Goal: Task Accomplishment & Management: Manage account settings

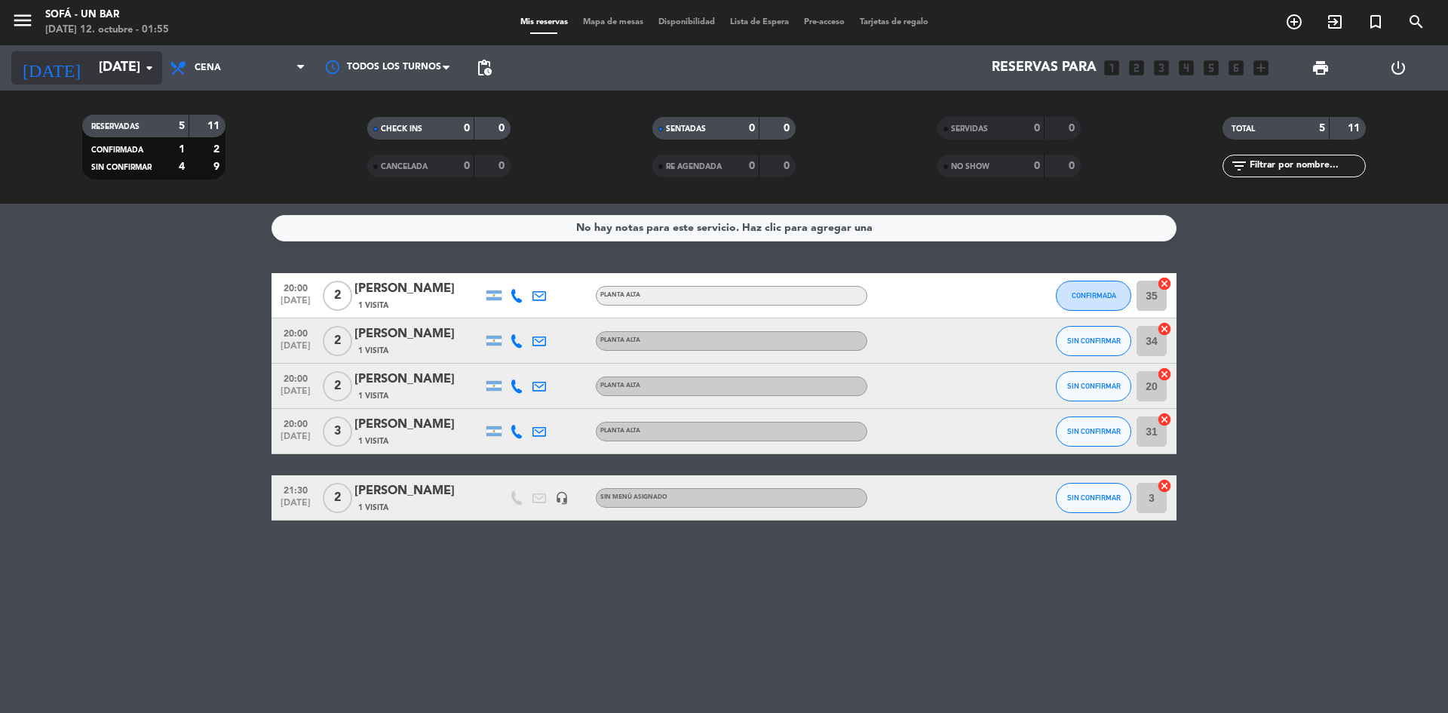
click at [152, 58] on input "[DATE]" at bounding box center [178, 68] width 175 height 30
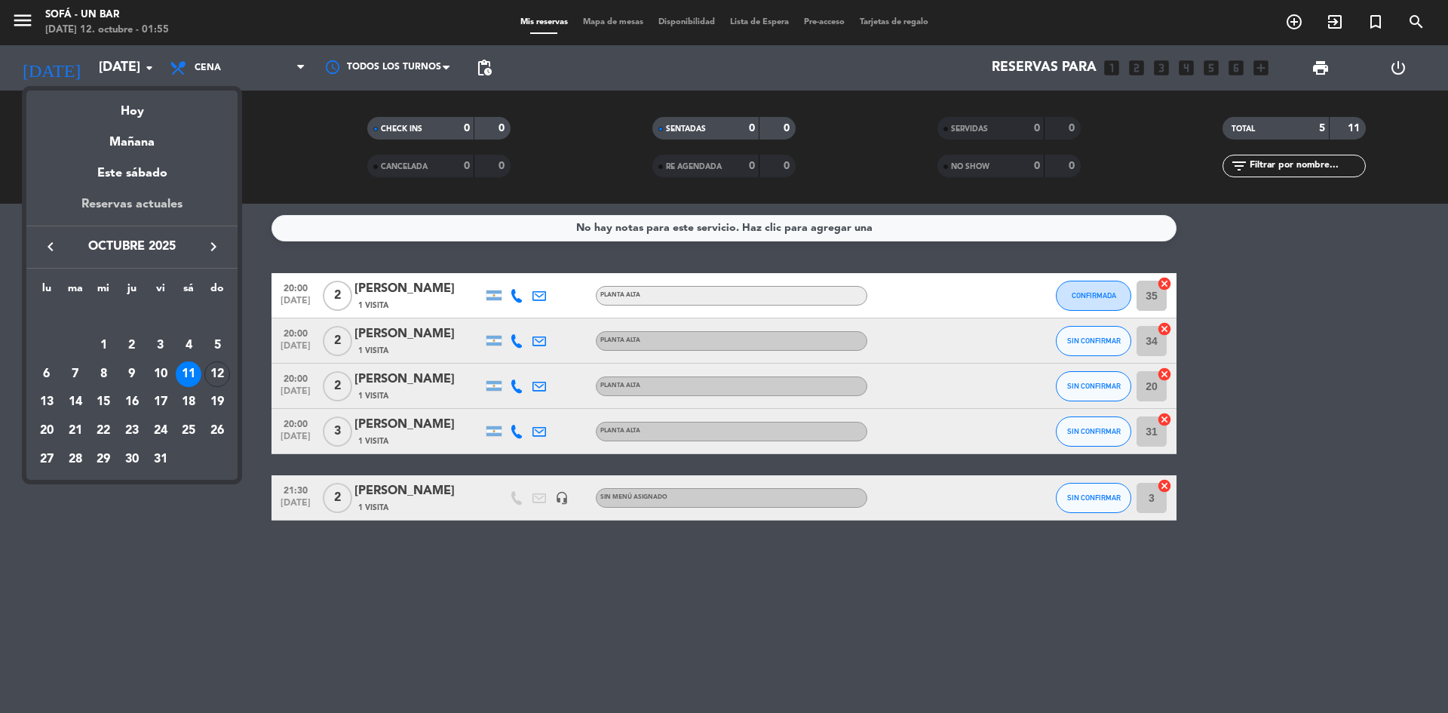
click at [173, 209] on div "Reservas actuales" at bounding box center [131, 210] width 211 height 31
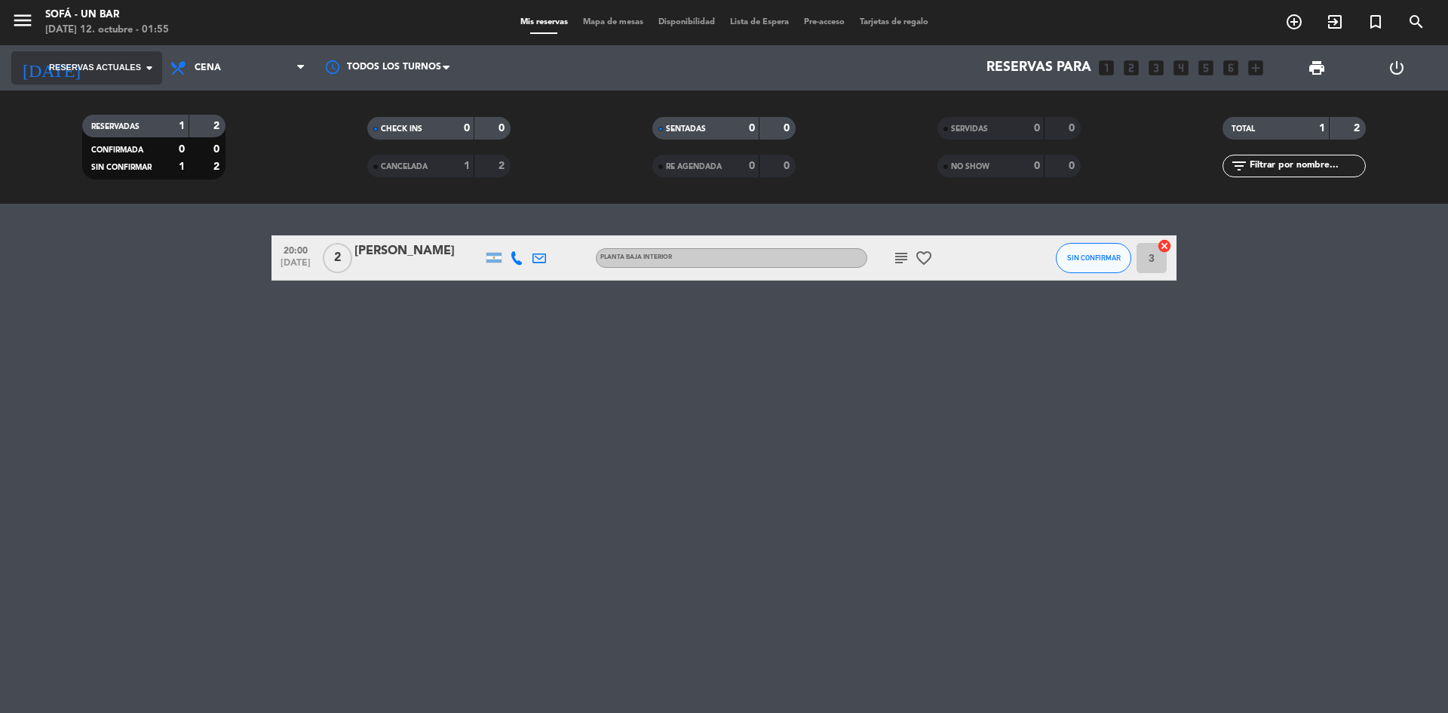
click at [90, 66] on span "Reservas actuales" at bounding box center [95, 68] width 92 height 14
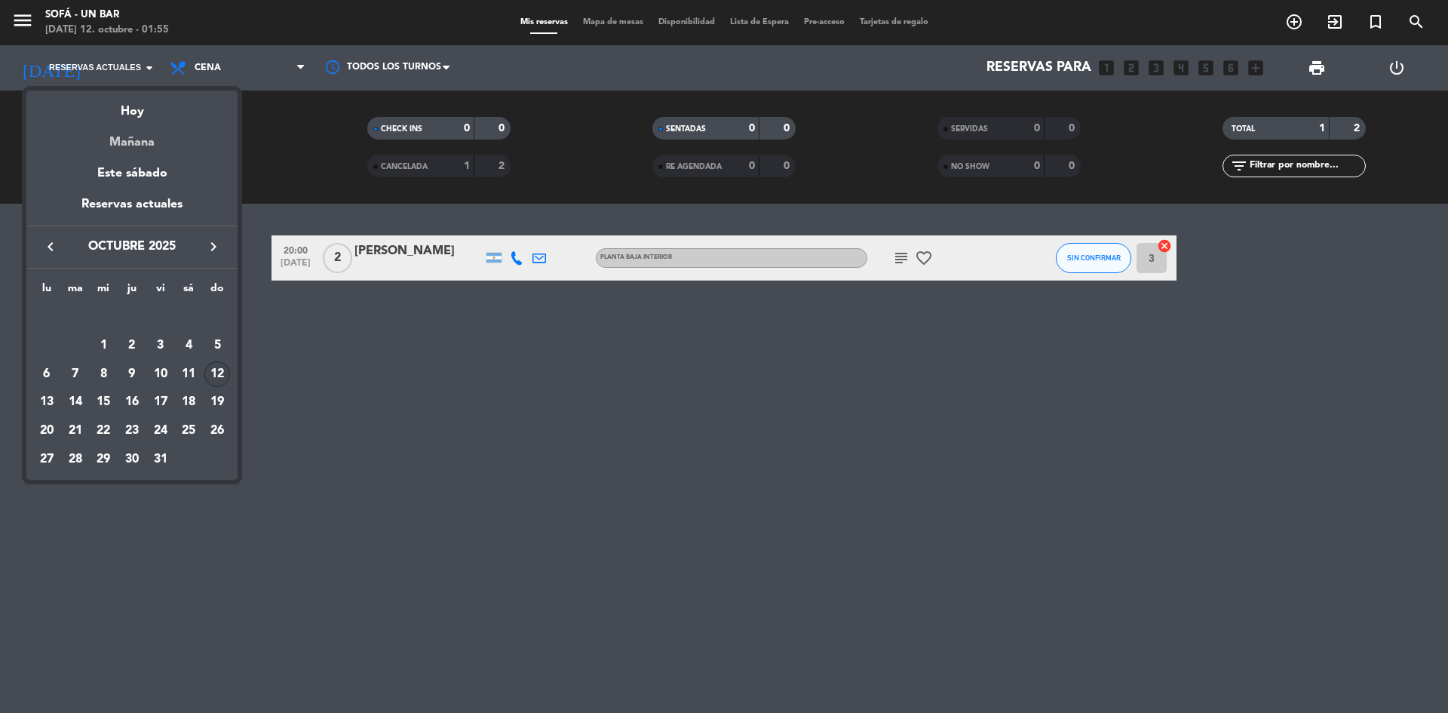
click at [127, 132] on div "Mañana" at bounding box center [131, 136] width 211 height 31
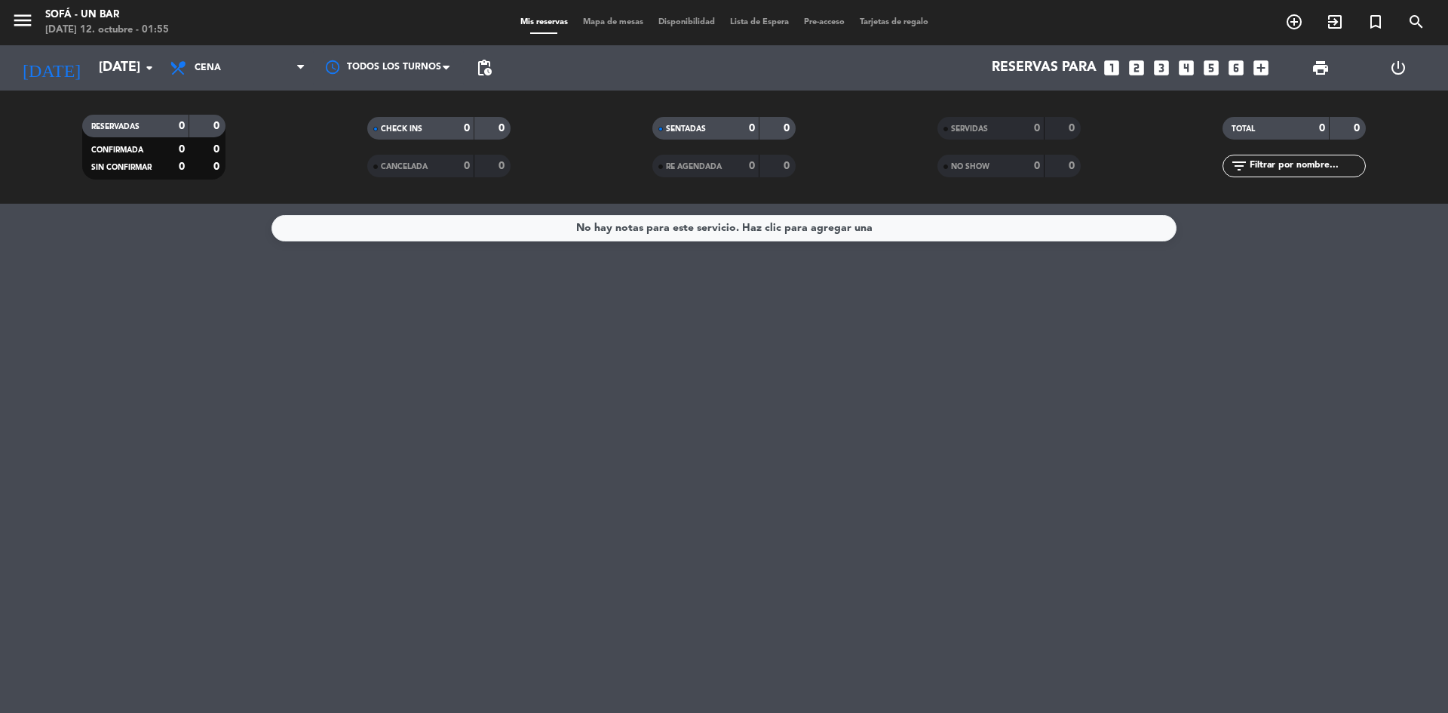
click at [133, 161] on div "SIN CONFIRMAR" at bounding box center [120, 166] width 69 height 17
click at [110, 87] on div "[DATE] [DATE] arrow_drop_down" at bounding box center [86, 67] width 151 height 45
click at [110, 81] on input "[DATE]" at bounding box center [178, 68] width 175 height 30
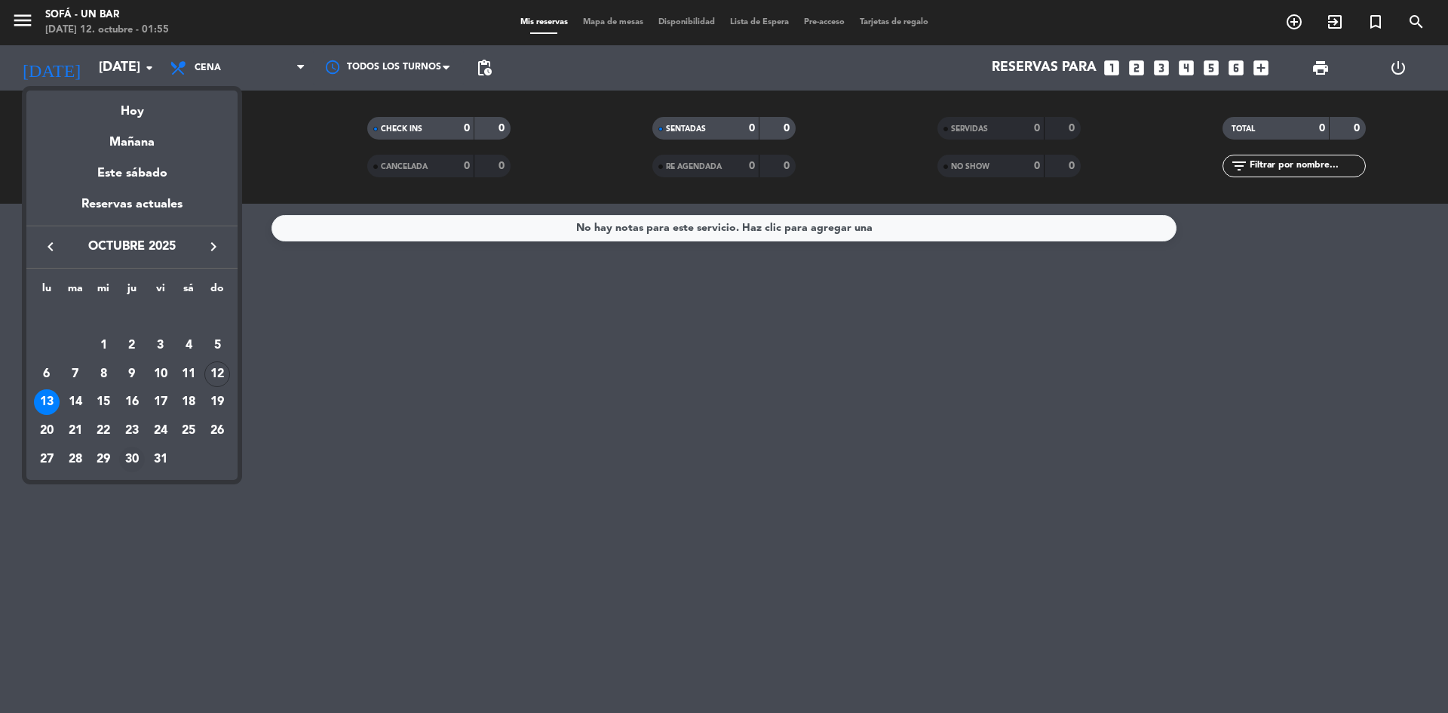
click at [132, 459] on div "30" at bounding box center [132, 459] width 26 height 26
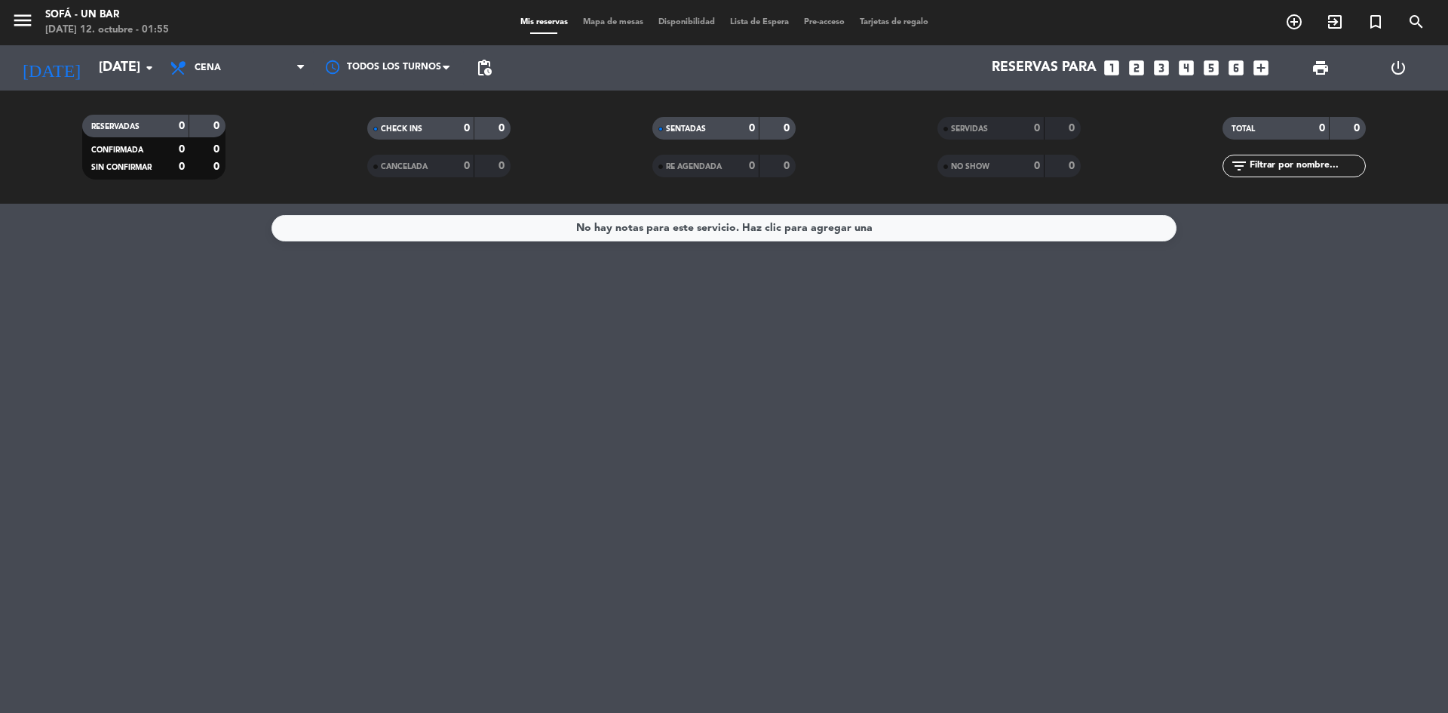
type input "[DEMOGRAPHIC_DATA][DATE]"
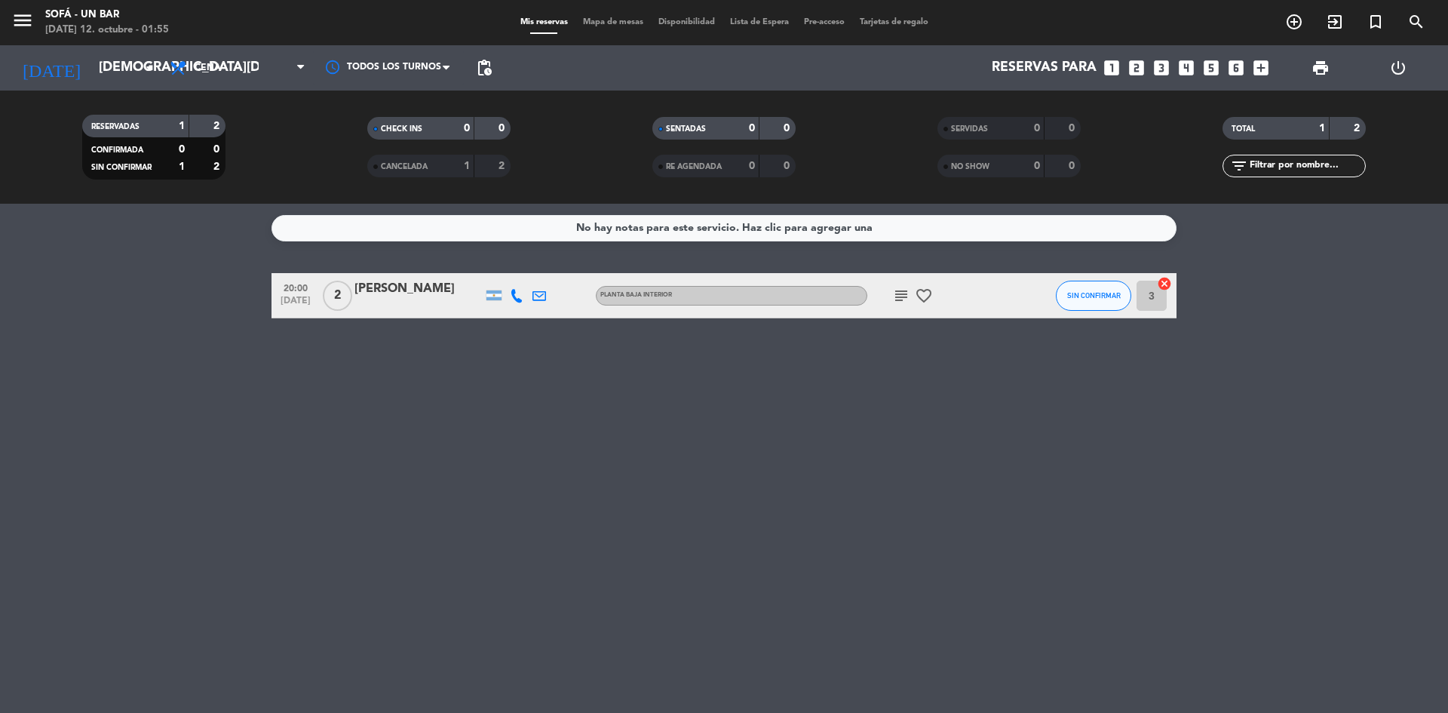
click at [901, 299] on icon "subject" at bounding box center [901, 296] width 18 height 18
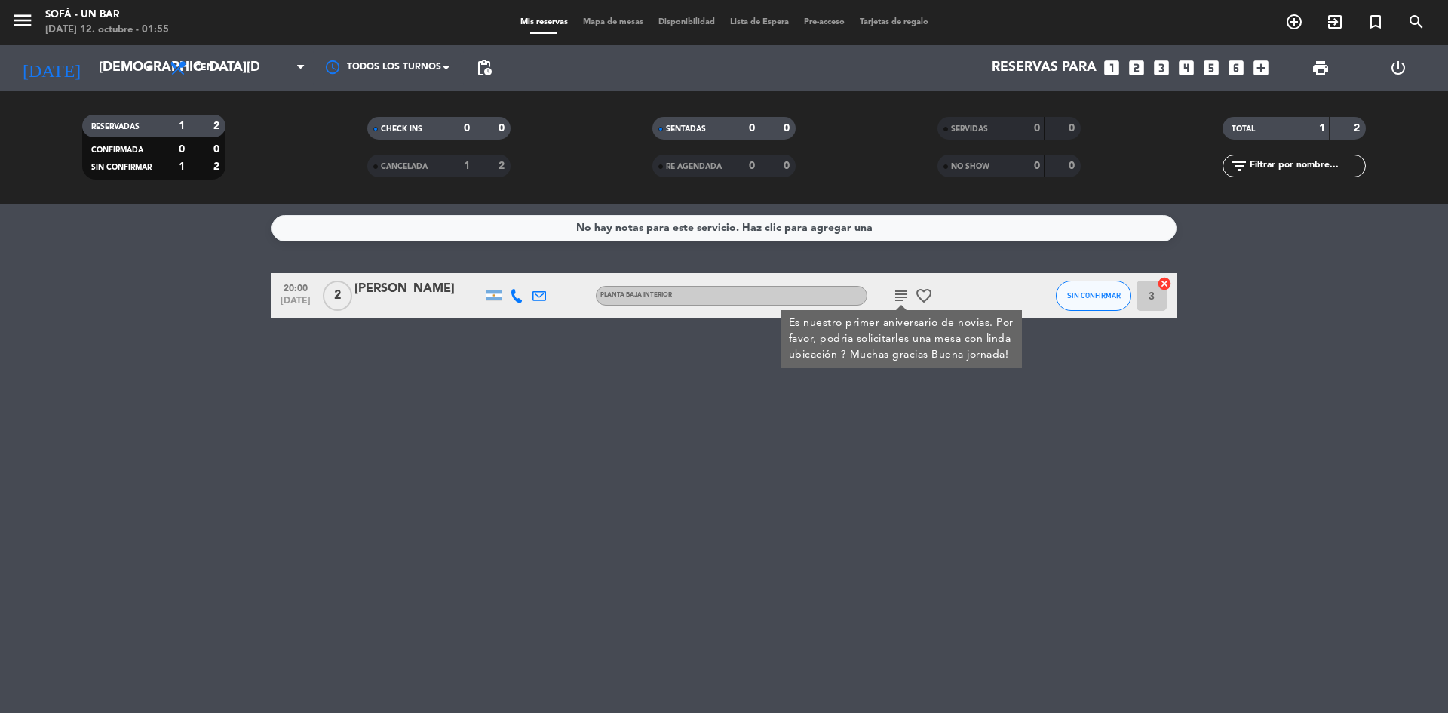
click at [916, 298] on icon "favorite_border" at bounding box center [924, 296] width 18 height 18
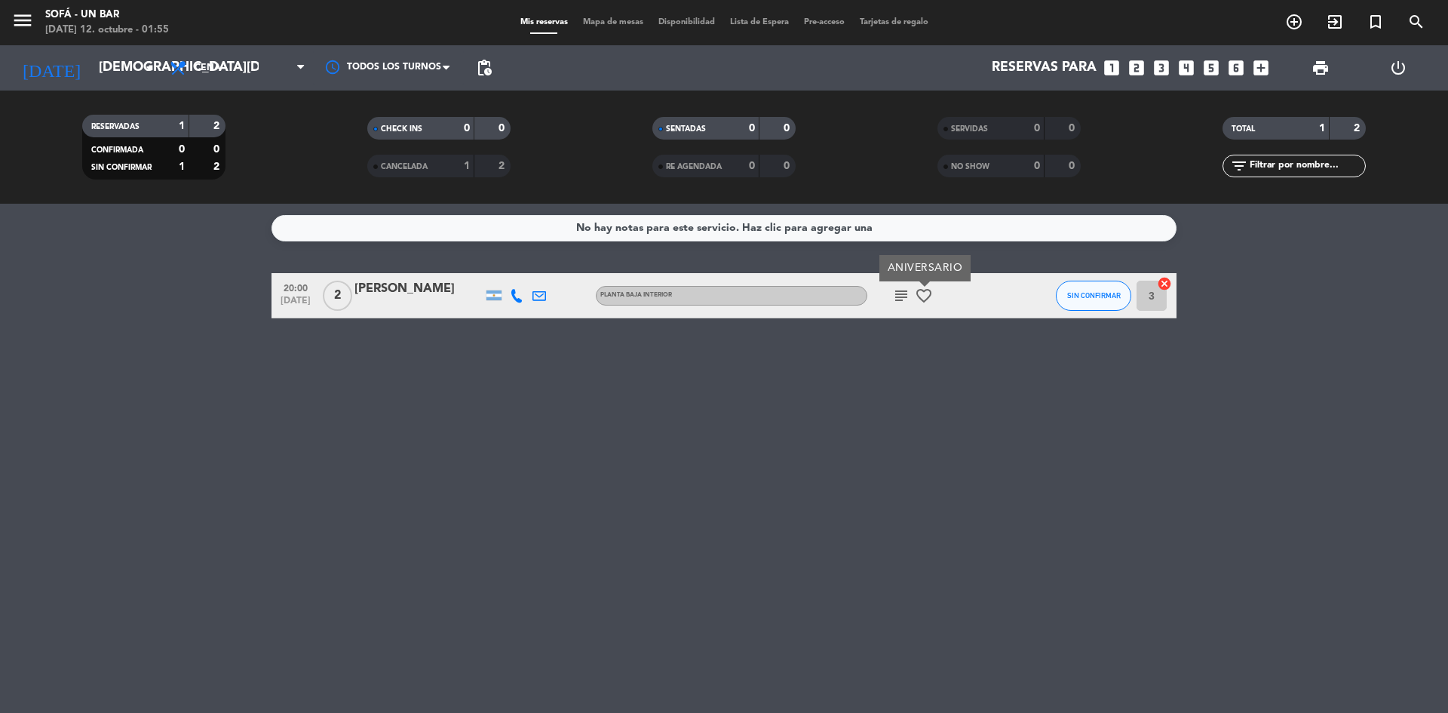
click at [902, 297] on icon "subject" at bounding box center [901, 296] width 18 height 18
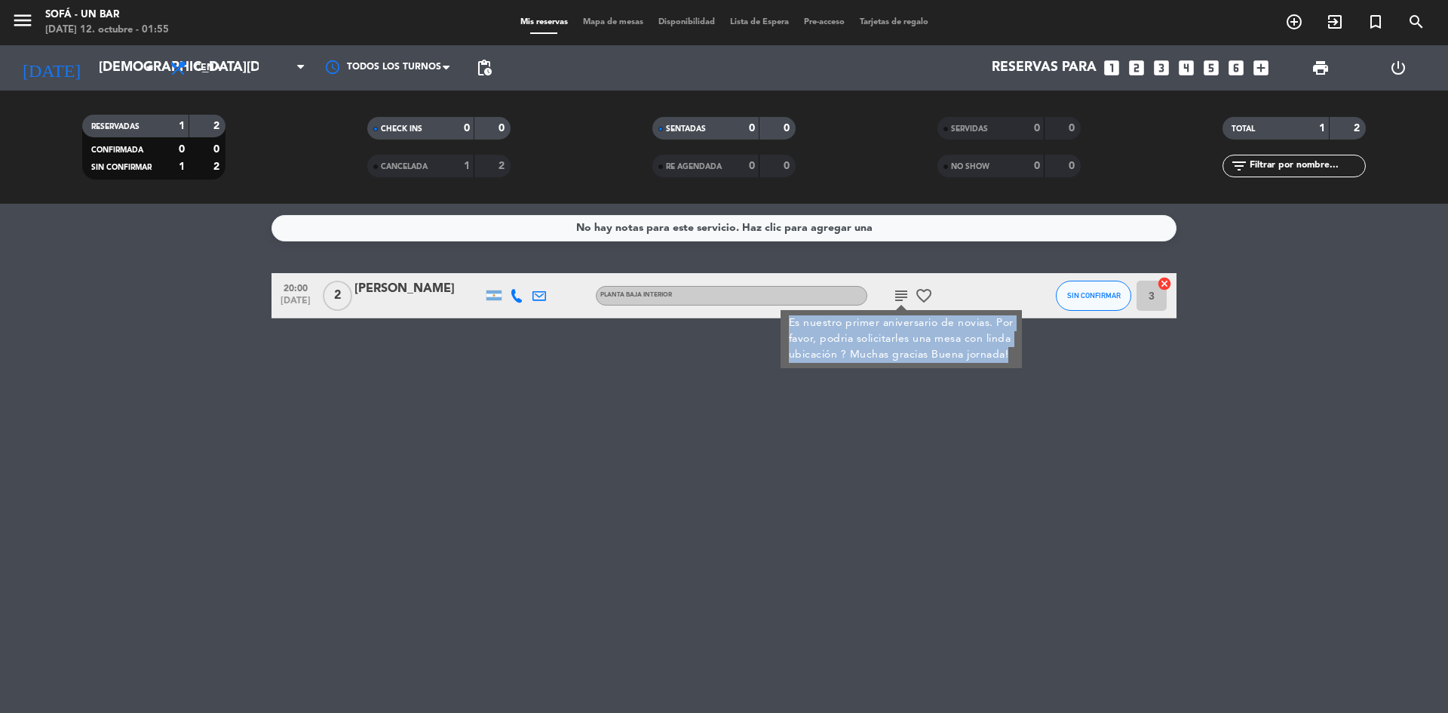
drag, startPoint x: 782, startPoint y: 327, endPoint x: 1014, endPoint y: 351, distance: 233.5
click at [1014, 351] on div "Es nuestro primer aniversario de novias. Por favor, podria solicitarles una mes…" at bounding box center [901, 339] width 241 height 58
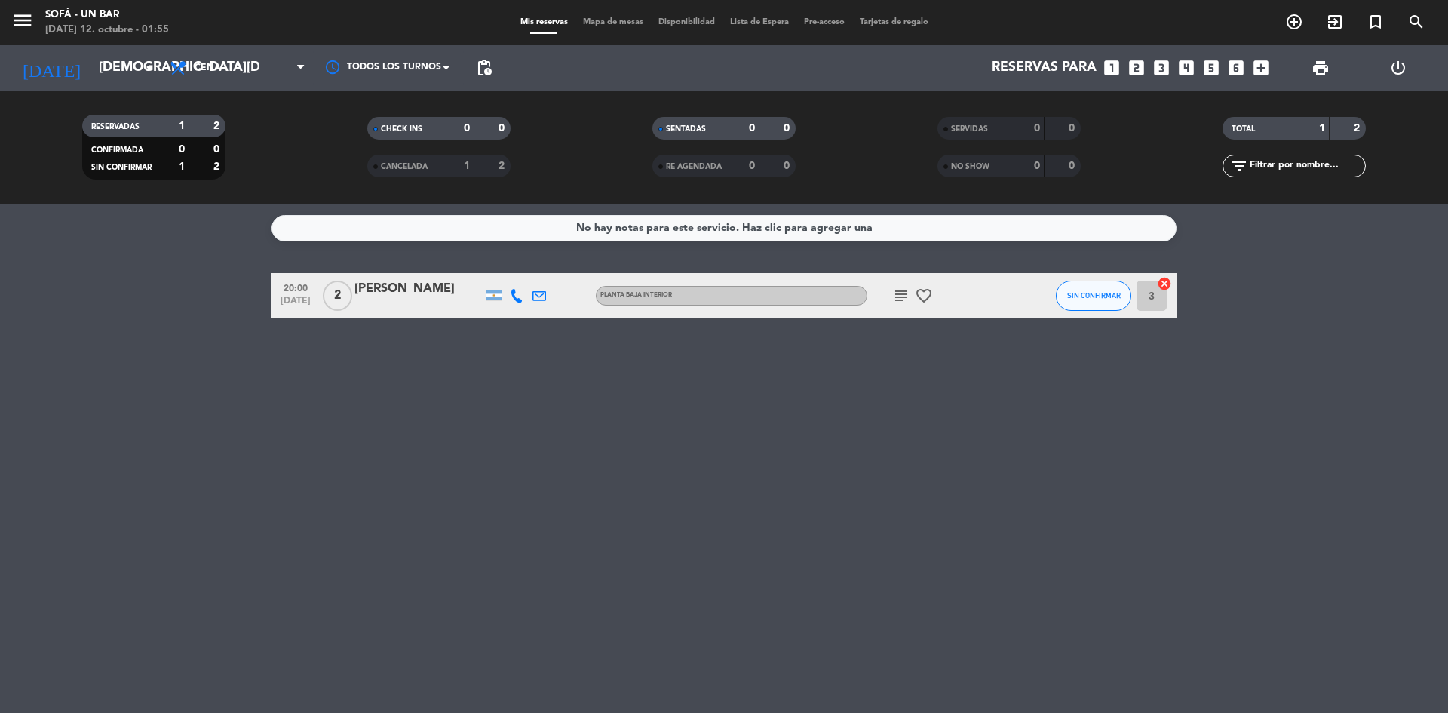
click at [925, 292] on icon "favorite_border" at bounding box center [924, 296] width 18 height 18
click at [894, 293] on icon "subject" at bounding box center [901, 296] width 18 height 18
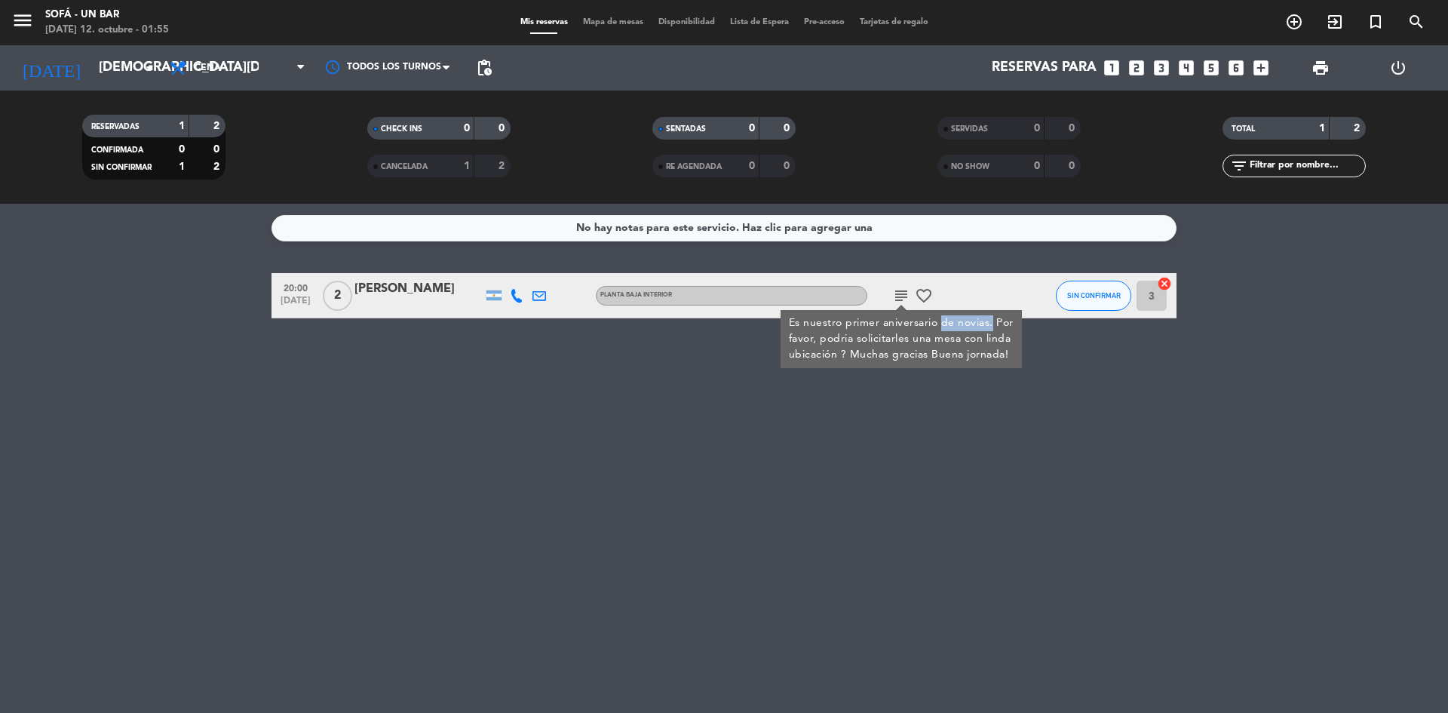
drag, startPoint x: 944, startPoint y: 325, endPoint x: 991, endPoint y: 323, distance: 46.8
click at [991, 323] on div "Es nuestro primer aniversario de novias. Por favor, podria solicitarles una mes…" at bounding box center [901, 339] width 225 height 48
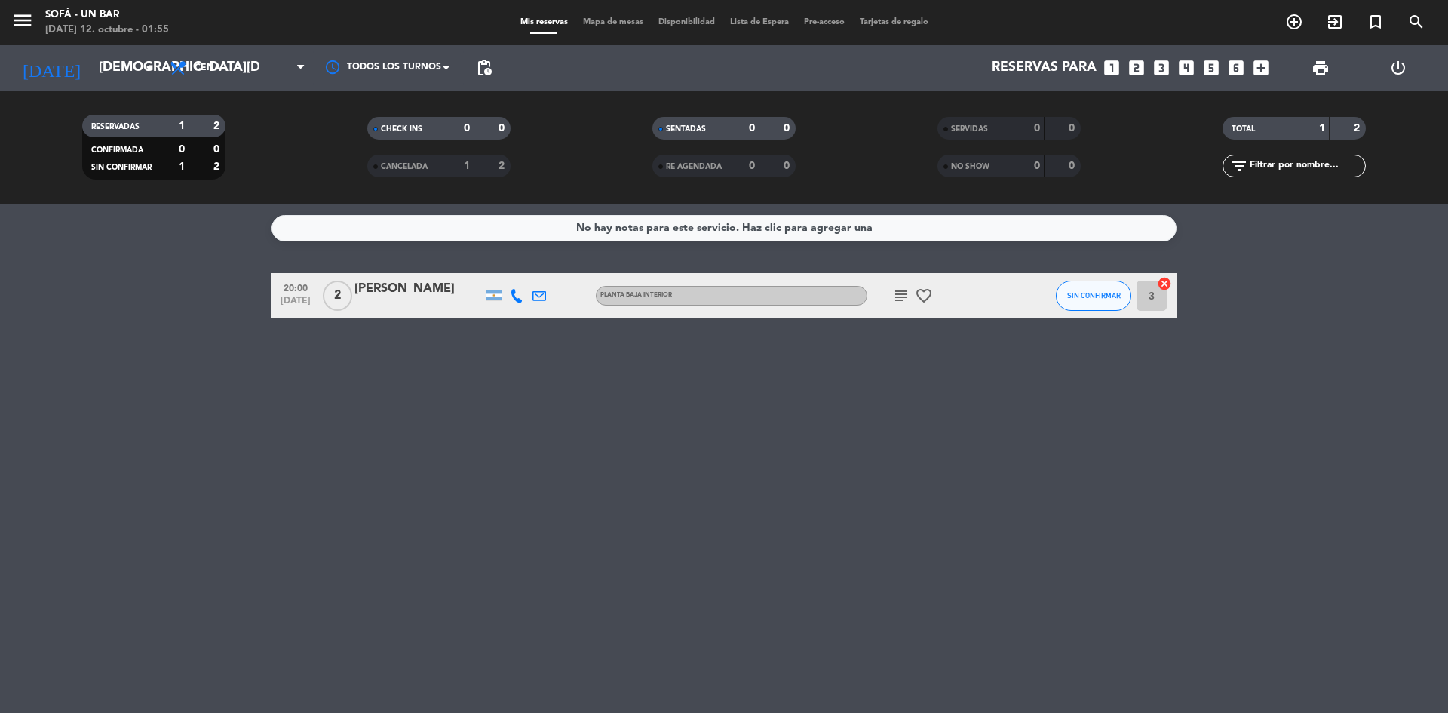
click at [903, 298] on icon "subject" at bounding box center [901, 296] width 18 height 18
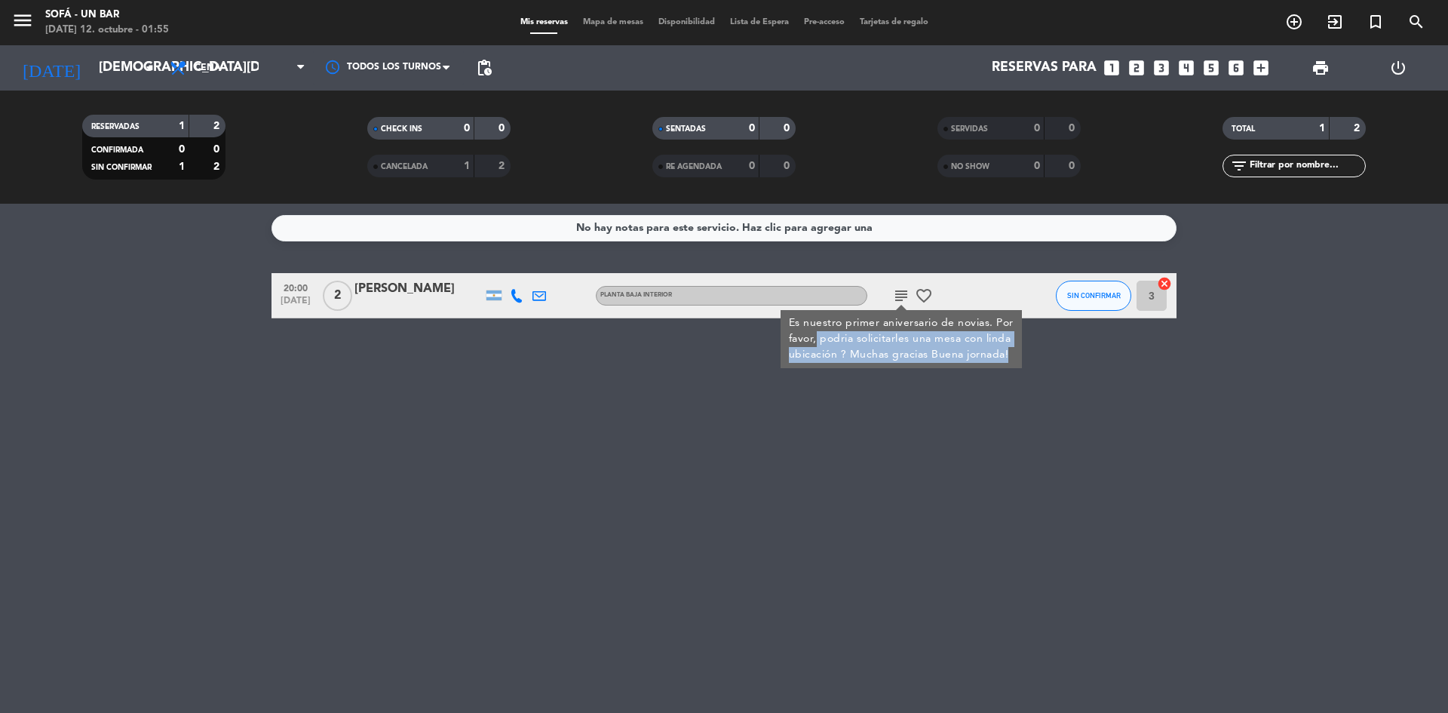
drag, startPoint x: 829, startPoint y: 342, endPoint x: 1008, endPoint y: 357, distance: 180.2
click at [1008, 357] on div "Es nuestro primer aniversario de novias. Por favor, podria solicitarles una mes…" at bounding box center [901, 339] width 225 height 48
